Goal: Information Seeking & Learning: Learn about a topic

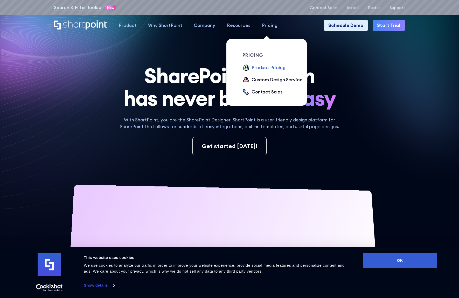
click at [266, 67] on div "Product Pricing" at bounding box center [268, 67] width 34 height 7
